Goal: Task Accomplishment & Management: Manage account settings

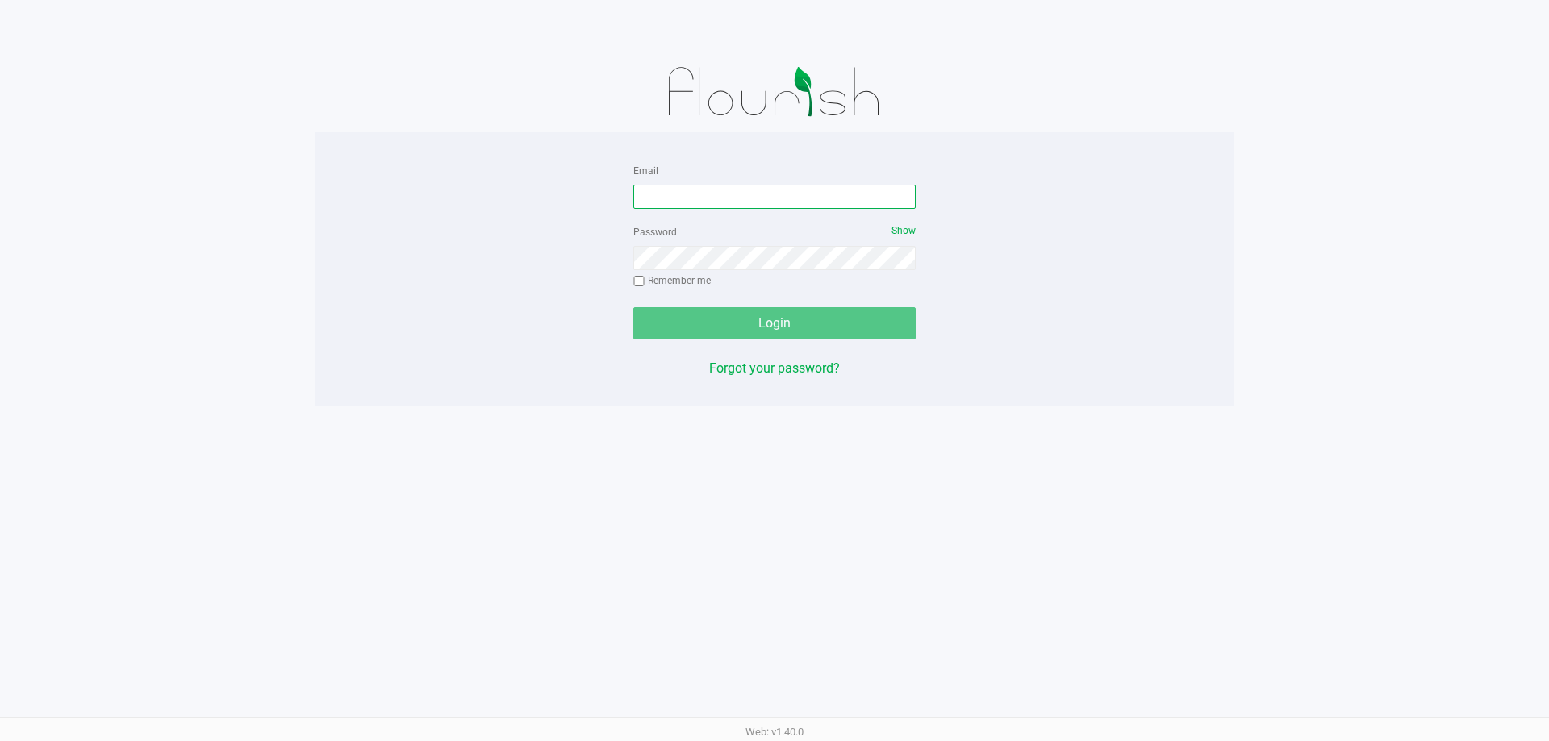
drag, startPoint x: 769, startPoint y: 189, endPoint x: 795, endPoint y: 194, distance: 27.1
click at [769, 189] on input "Email" at bounding box center [774, 197] width 282 height 24
type input "kalexander@liveparallel.com"
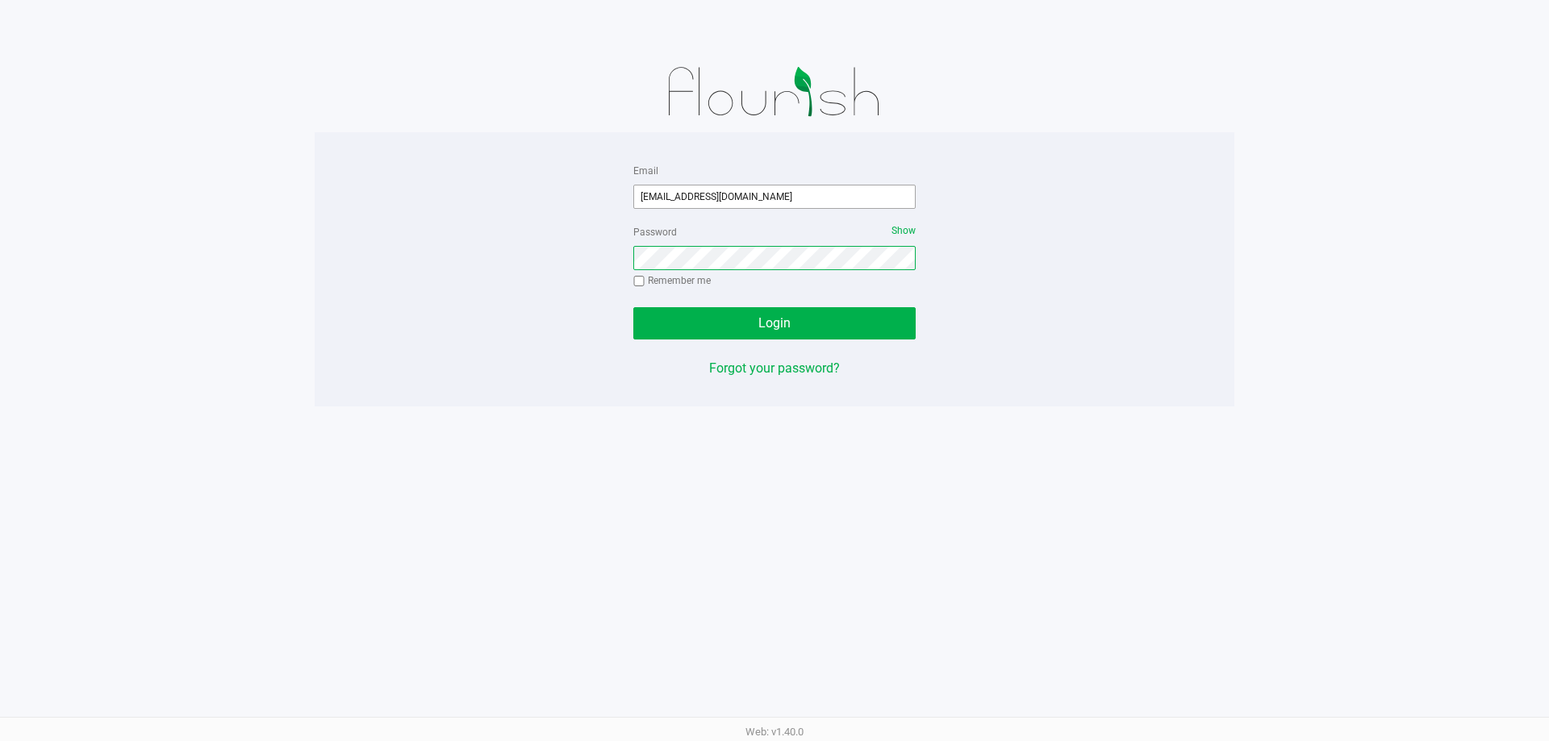
click at [633, 307] on button "Login" at bounding box center [774, 323] width 282 height 32
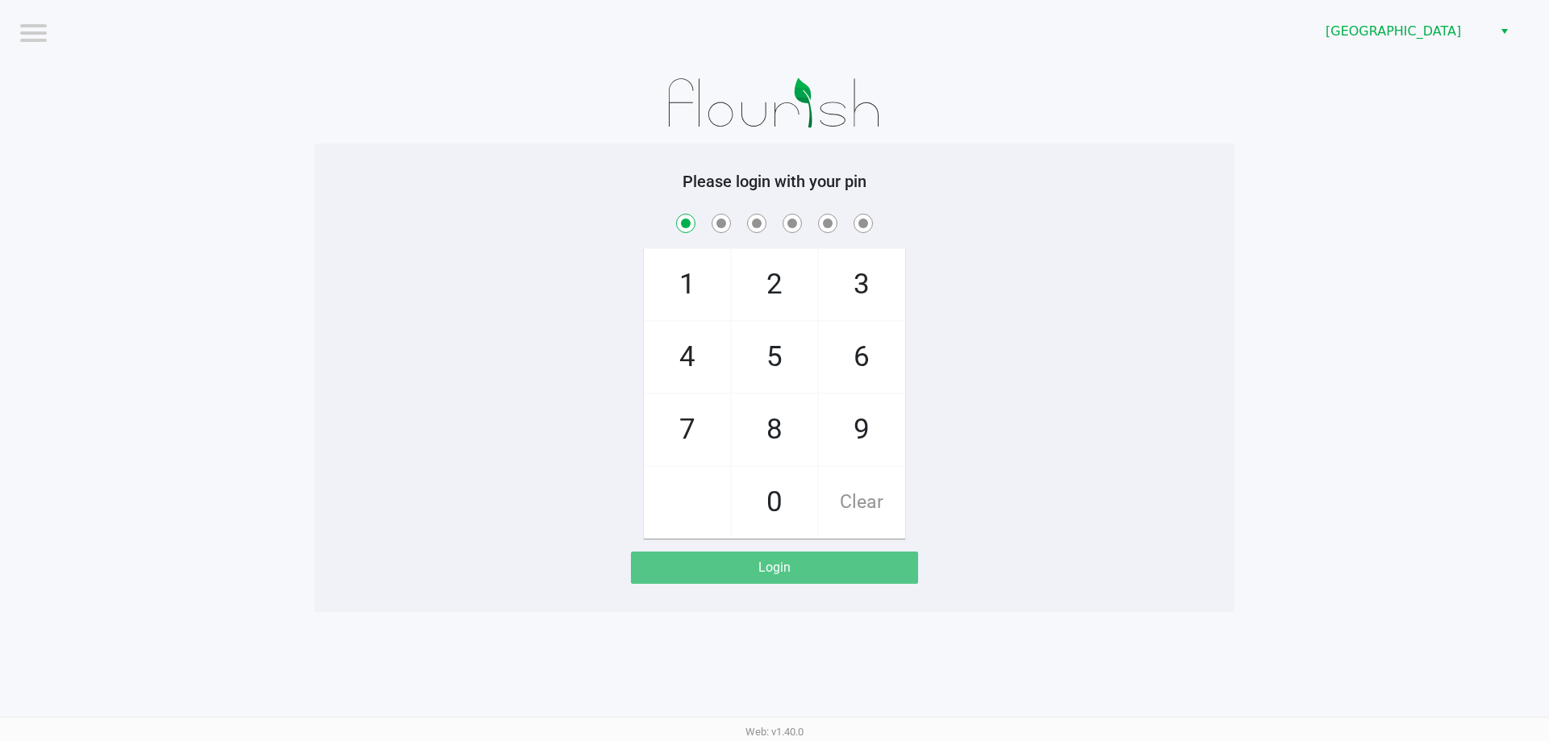
checkbox input "true"
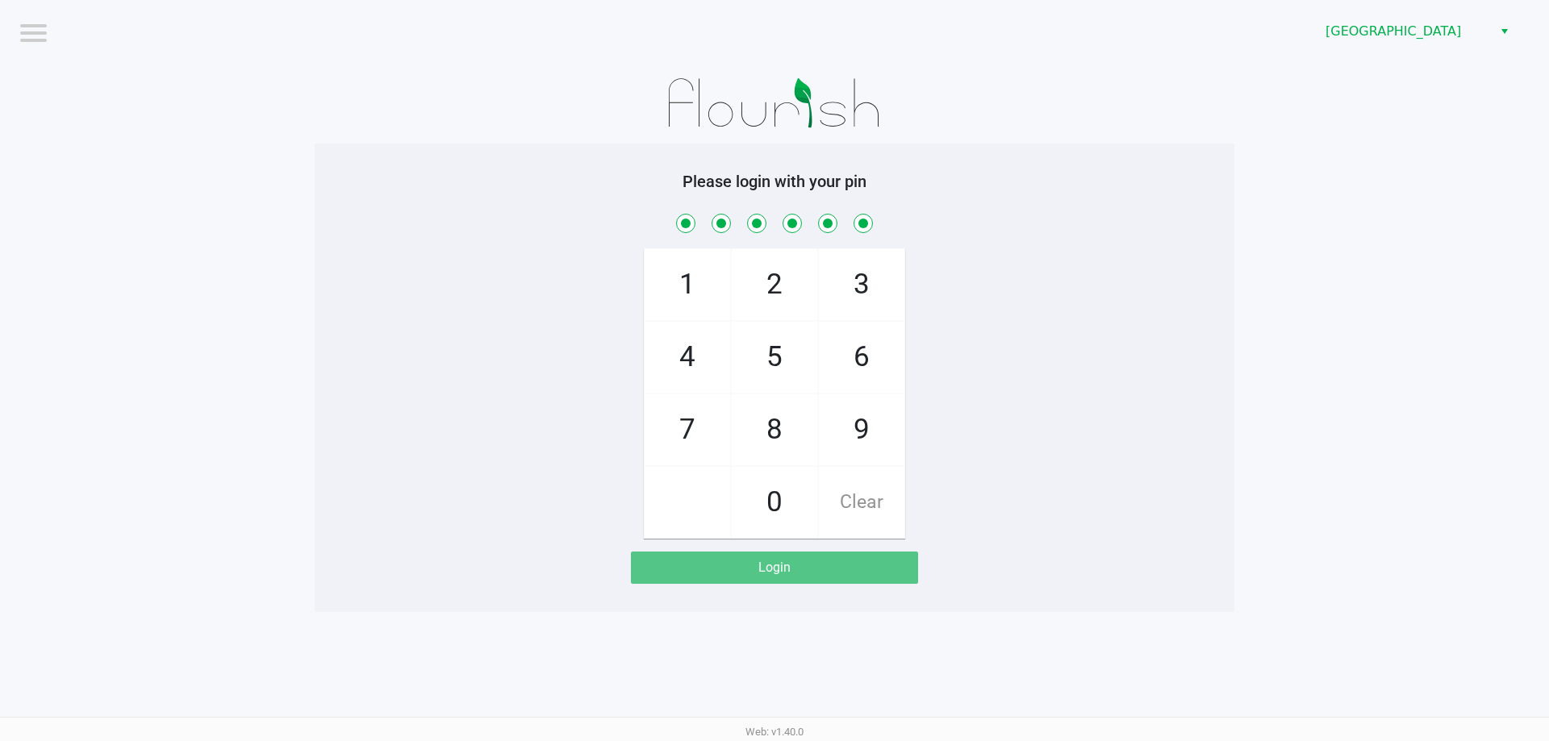
checkbox input "true"
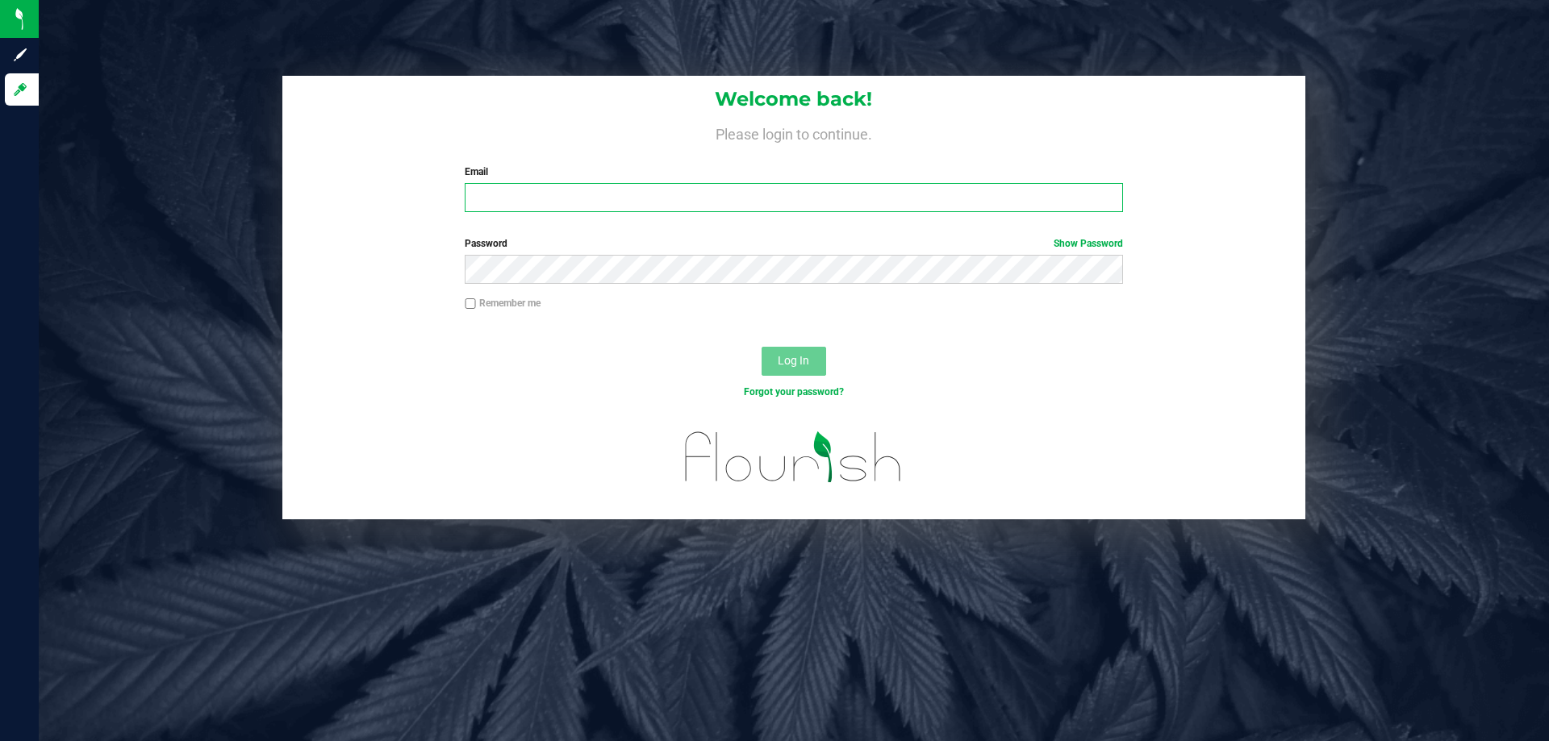
click at [515, 198] on input "Email" at bounding box center [793, 197] width 657 height 29
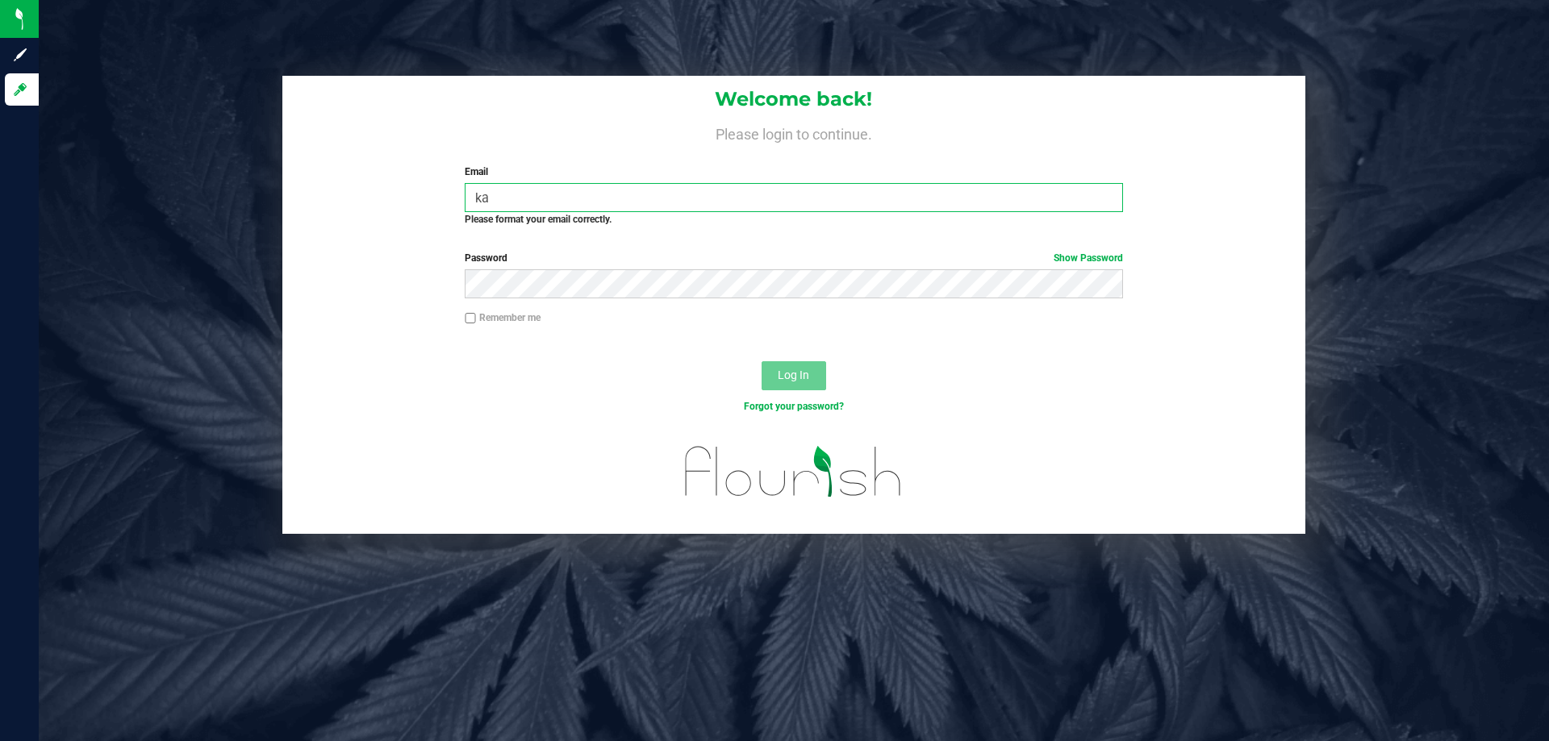
type input "k"
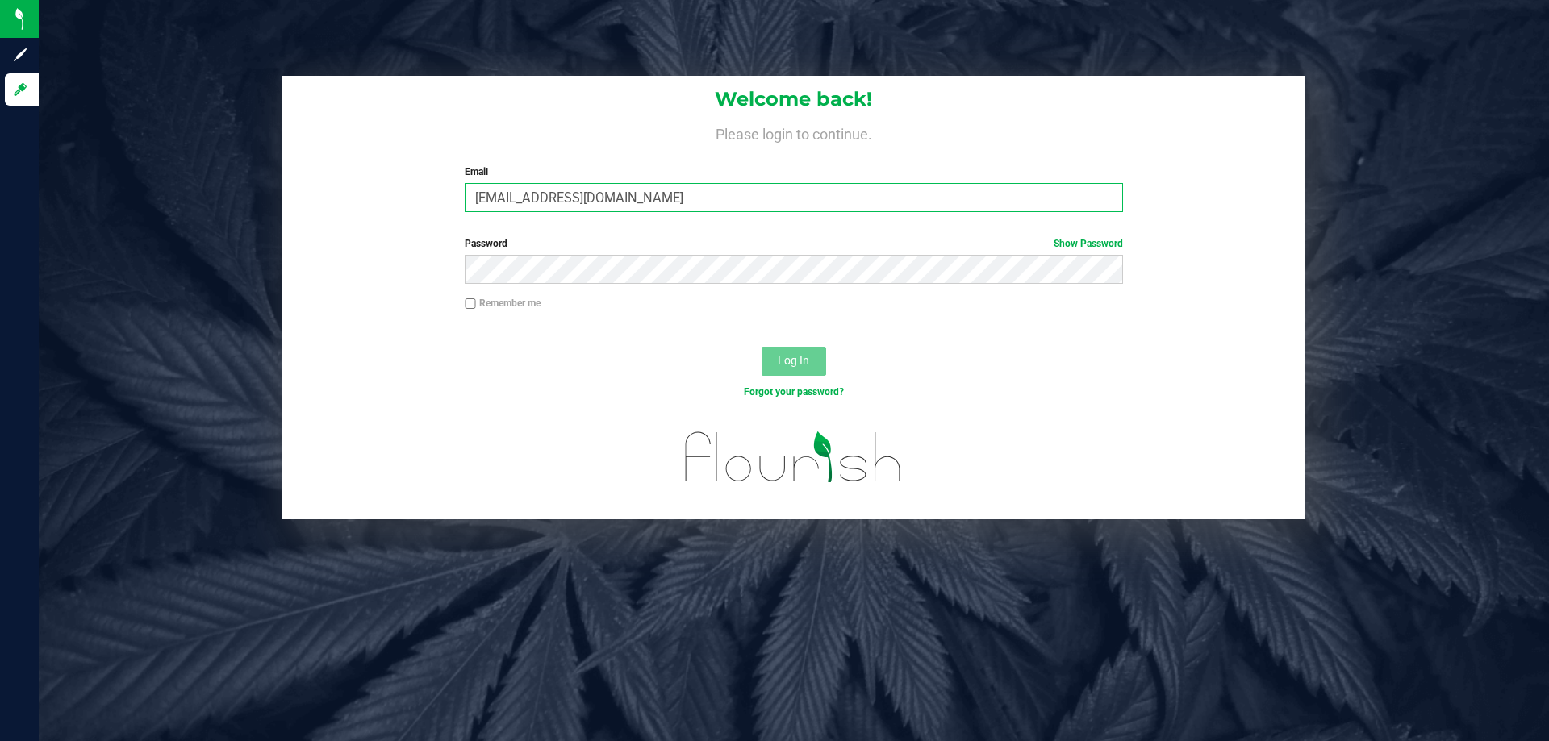
type input "[EMAIL_ADDRESS][DOMAIN_NAME]"
click at [762, 347] on button "Log In" at bounding box center [794, 361] width 65 height 29
